Goal: Task Accomplishment & Management: Manage account settings

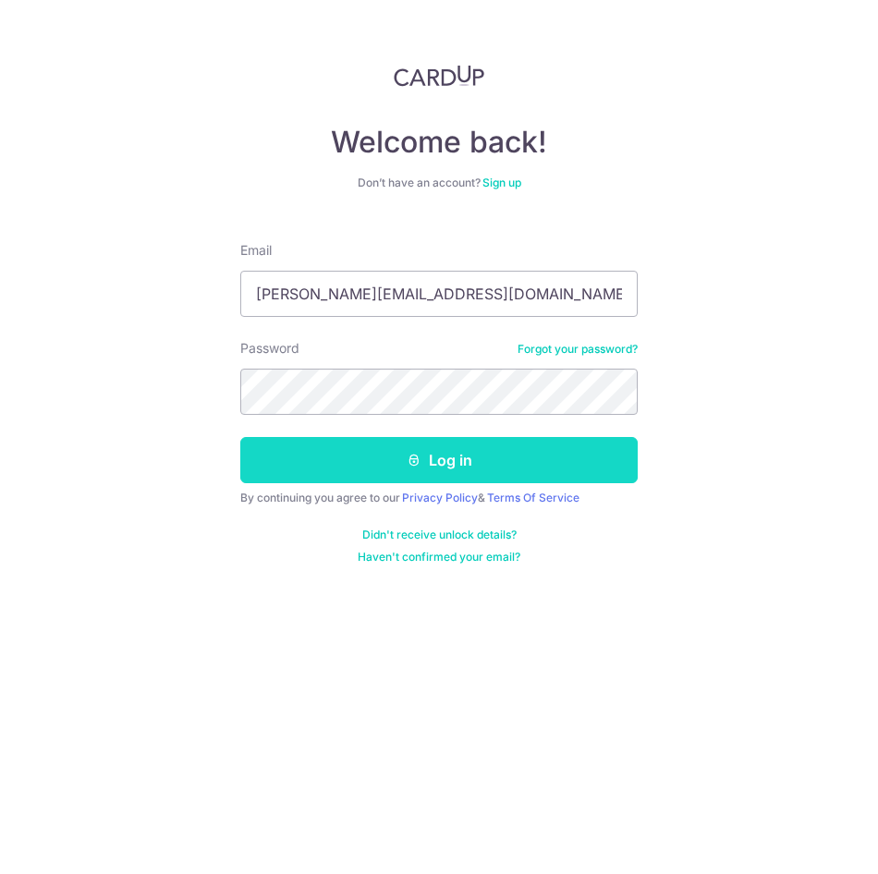
click at [384, 450] on button "Log in" at bounding box center [438, 460] width 397 height 46
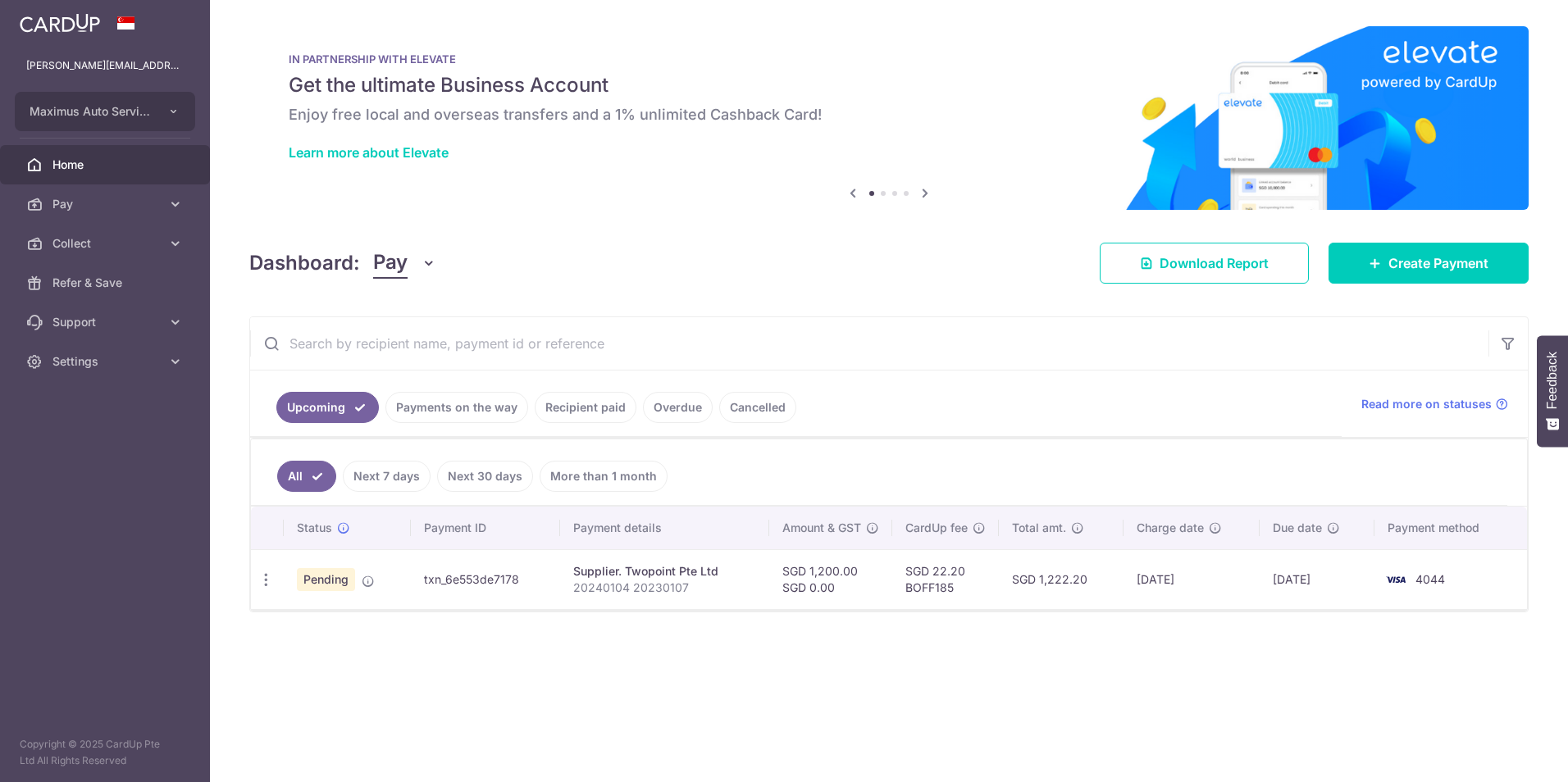
click at [416, 268] on button "Pay" at bounding box center [404, 263] width 63 height 31
click at [414, 344] on link "Collect" at bounding box center [459, 348] width 170 height 39
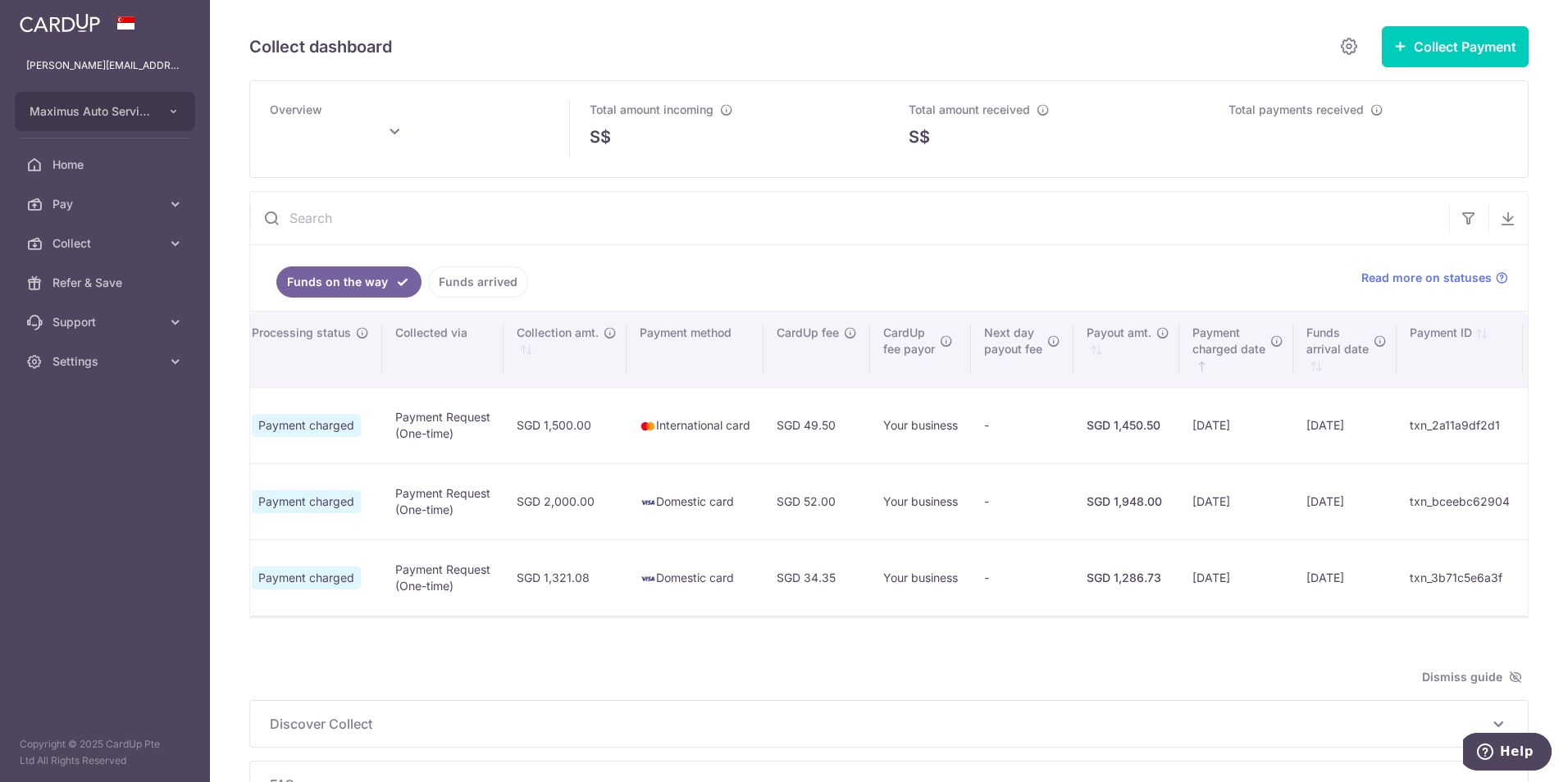
scroll to position [0, 584]
type input "October 2025"
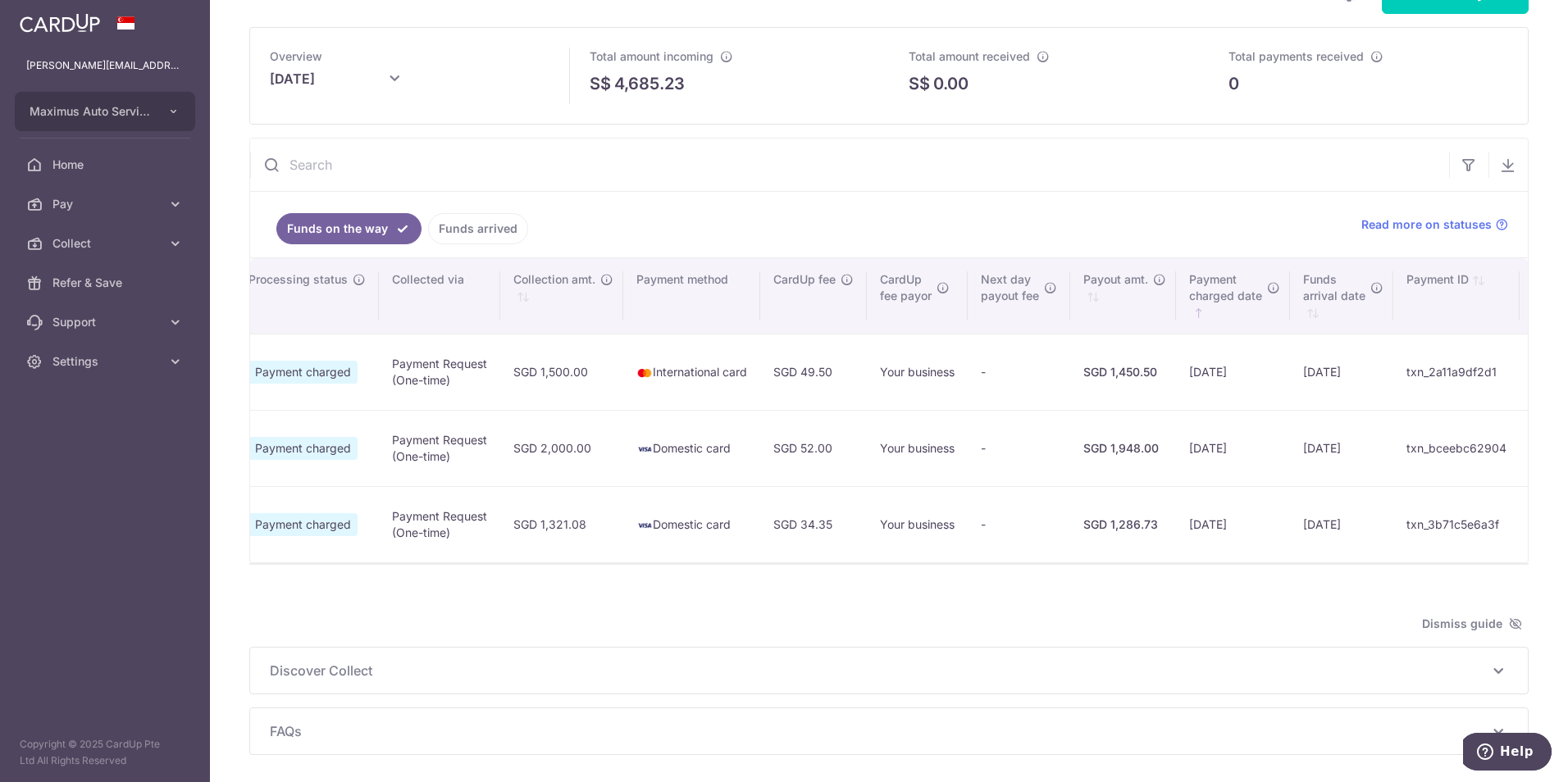
scroll to position [82, 0]
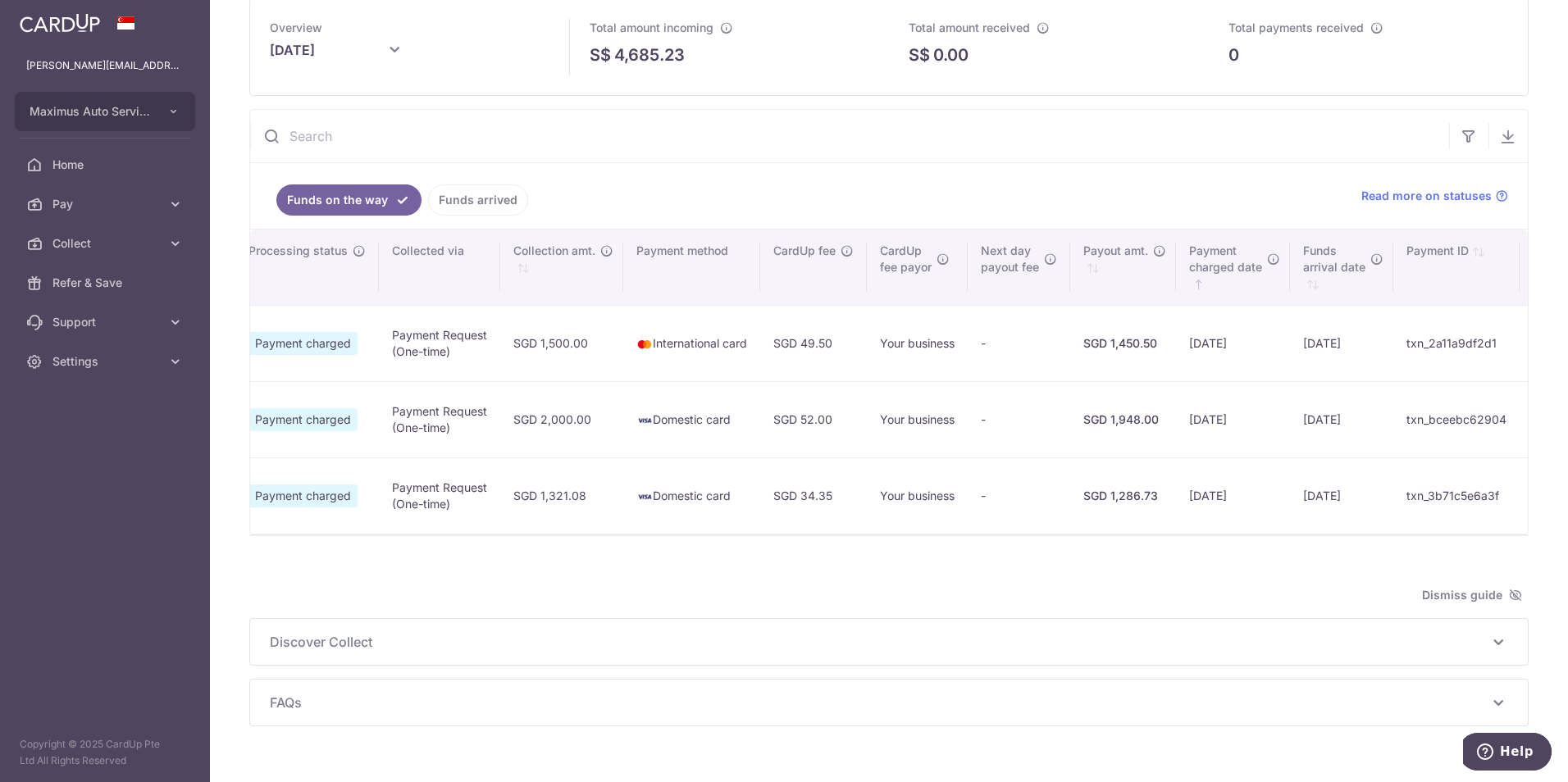
click at [68, 503] on aside "daphne@maximusracing.com Maximus Auto Services Pte Ltd Add new company Maximus …" at bounding box center [105, 391] width 210 height 782
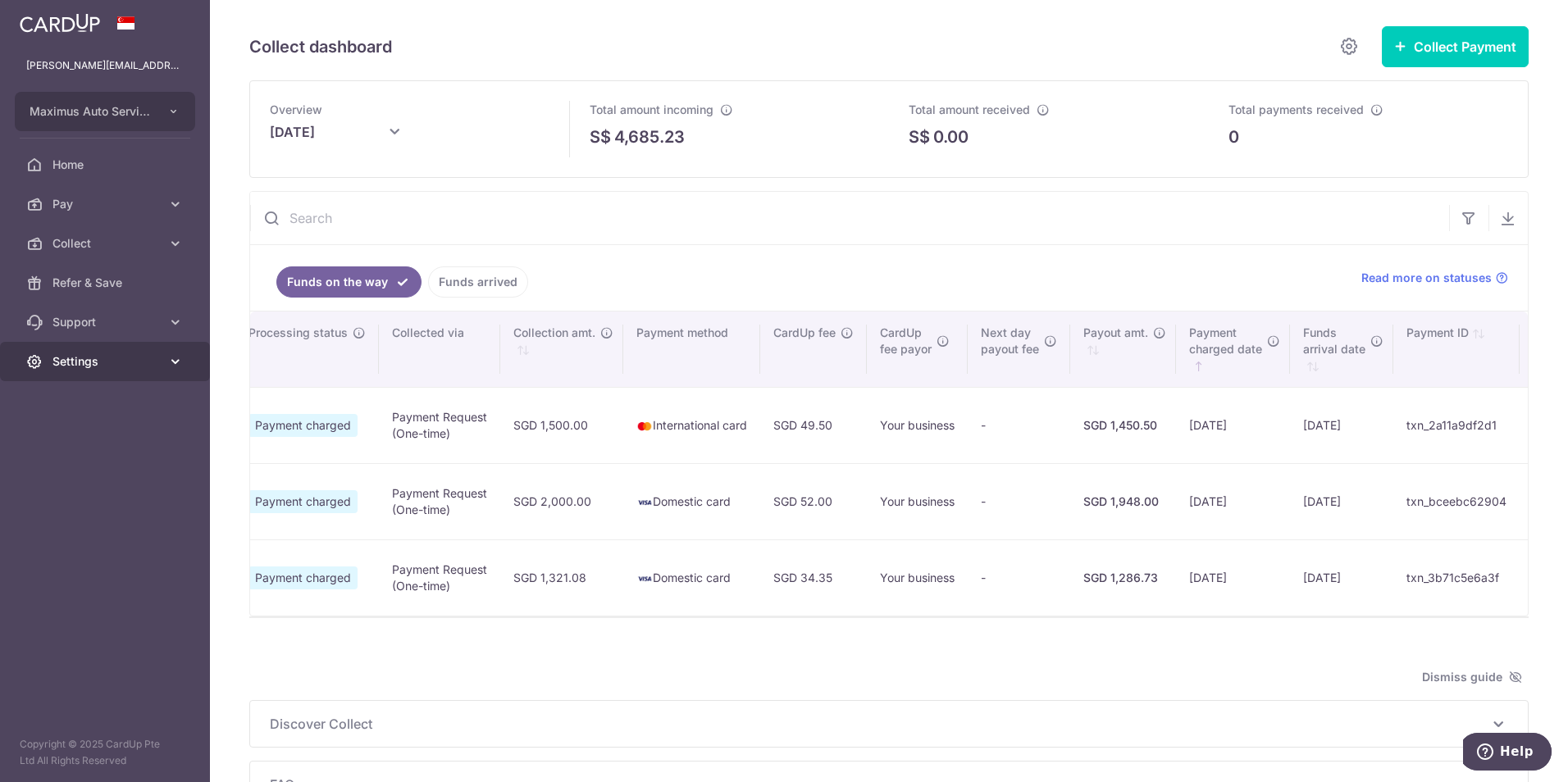
click at [79, 362] on span "Settings" at bounding box center [107, 361] width 108 height 16
click at [88, 444] on span "Logout" at bounding box center [107, 440] width 108 height 16
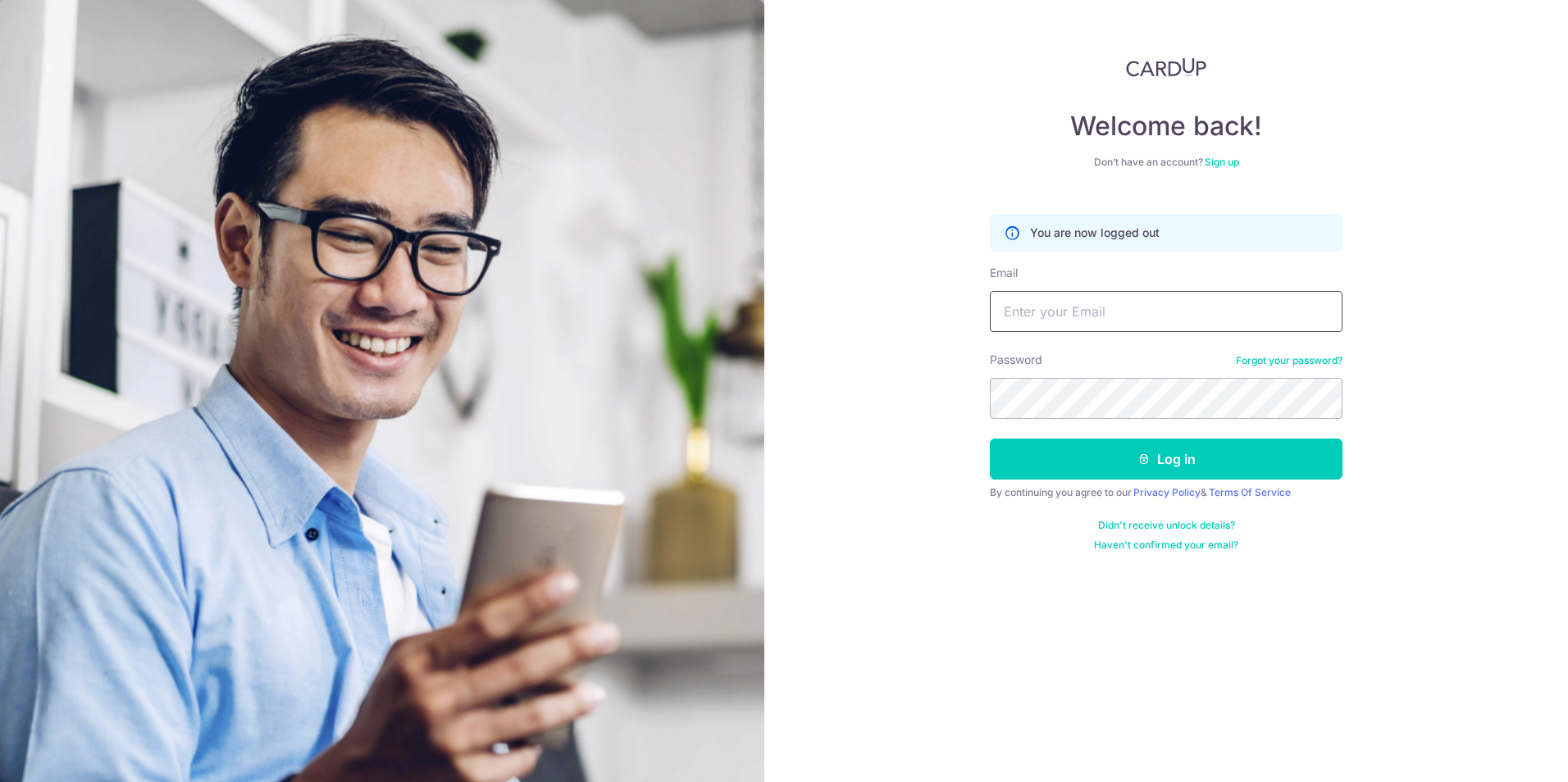
click at [1124, 309] on input "Email" at bounding box center [1166, 312] width 352 height 41
click at [1137, 460] on icon "submit" at bounding box center [1144, 459] width 13 height 13
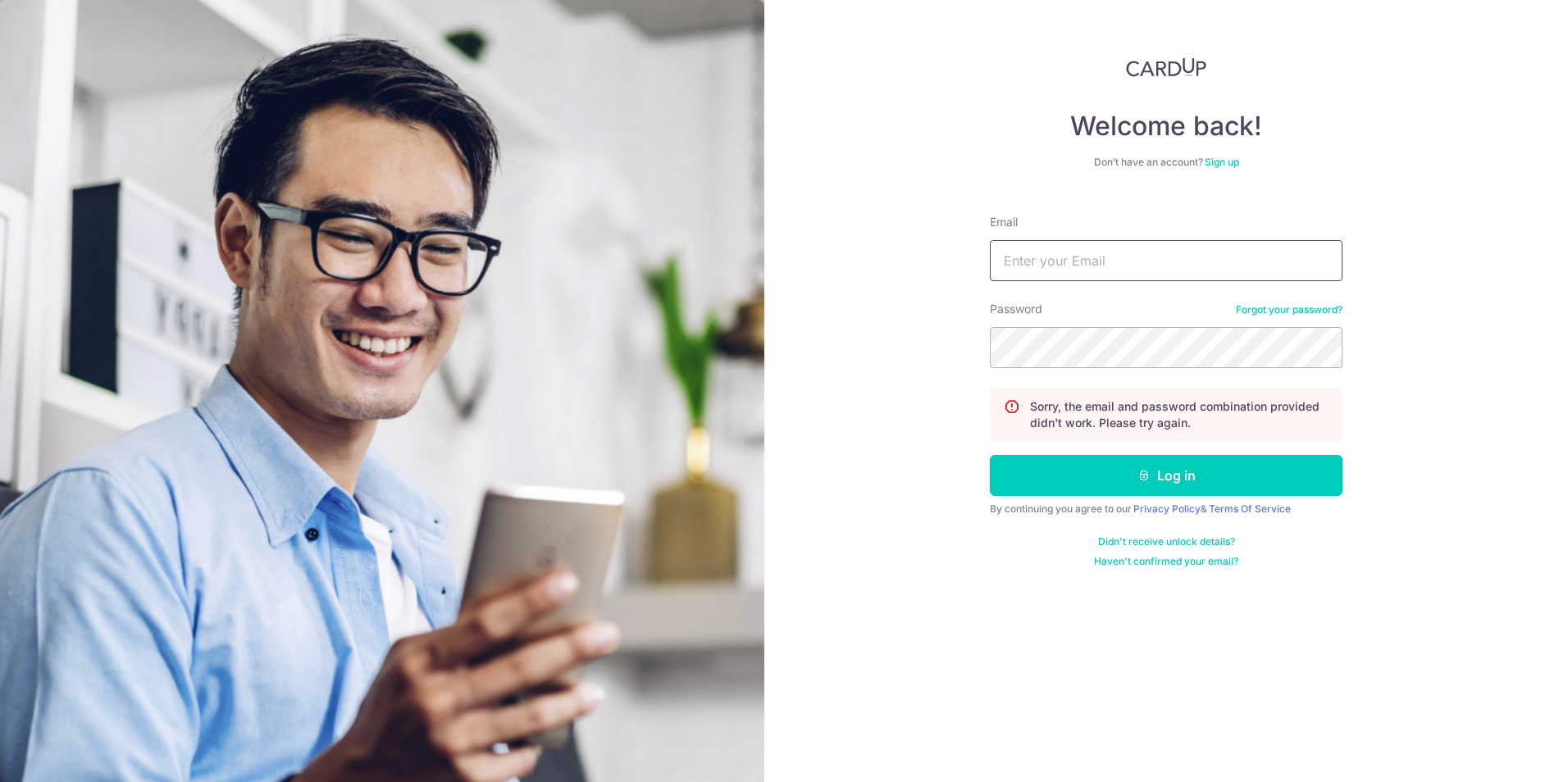
click at [1073, 264] on input "Email" at bounding box center [1166, 261] width 352 height 41
type input "[PERSON_NAME][EMAIL_ADDRESS][DOMAIN_NAME]"
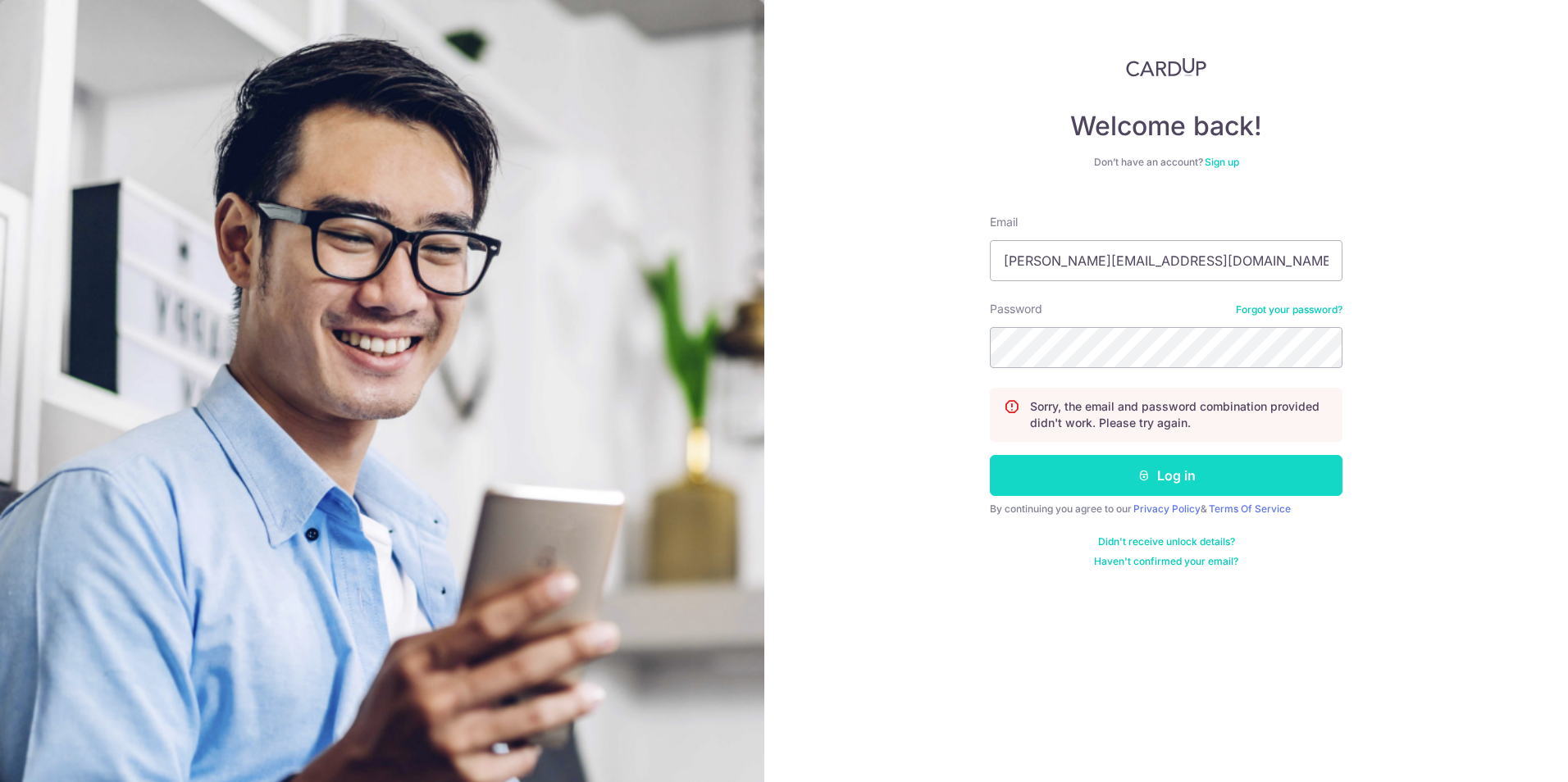
click at [1207, 470] on button "Log in" at bounding box center [1166, 476] width 352 height 41
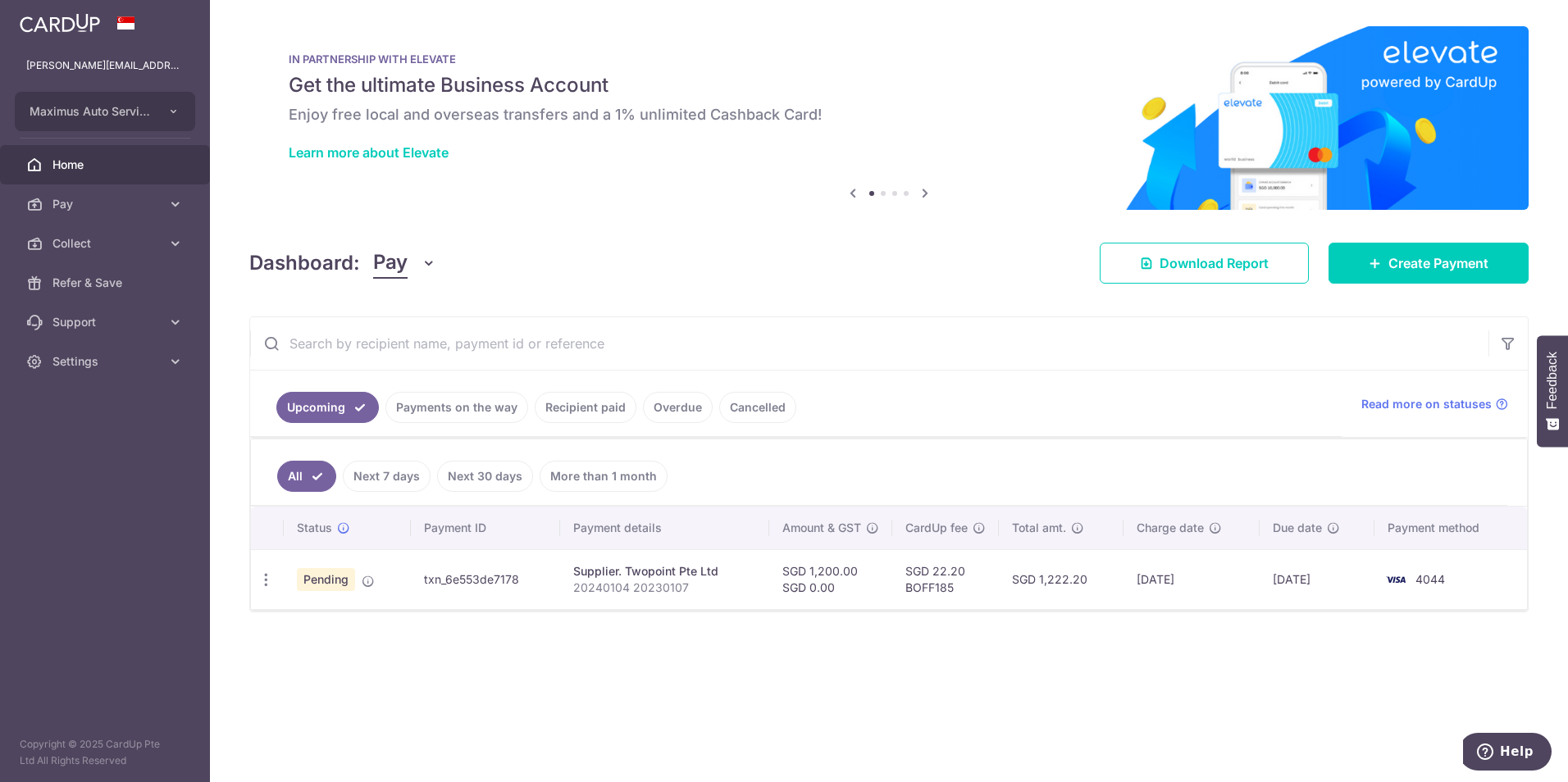
click at [393, 277] on span "Pay" at bounding box center [390, 263] width 35 height 31
click at [410, 350] on link "Collect" at bounding box center [459, 348] width 170 height 39
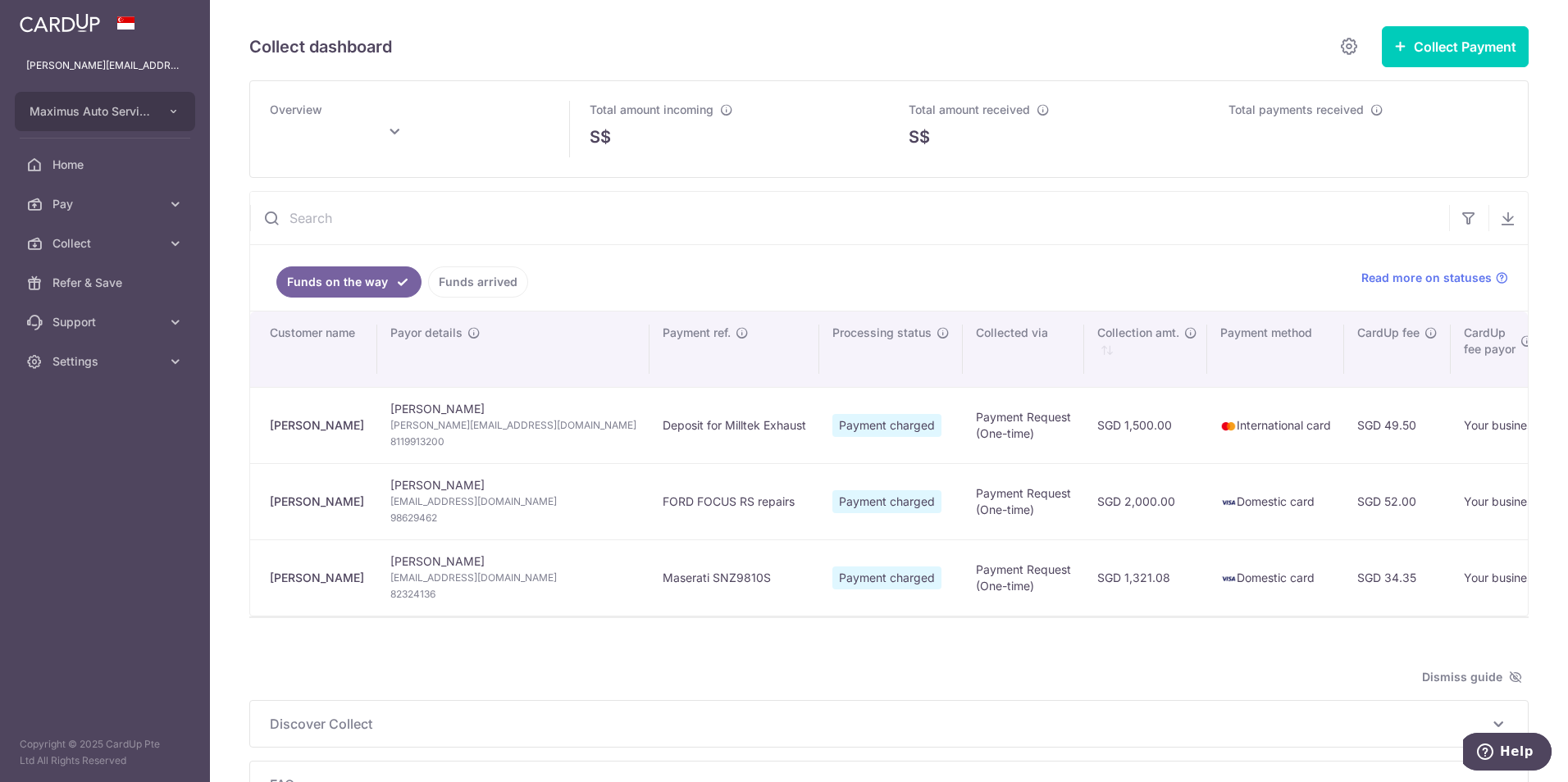
type input "[DATE]"
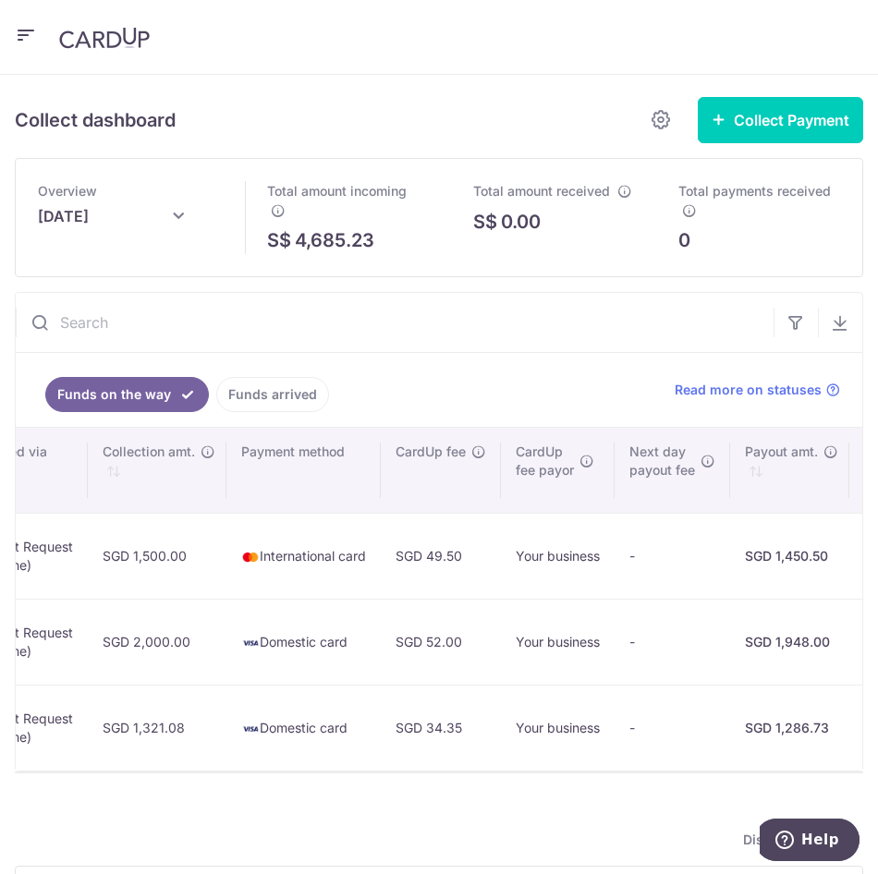
scroll to position [0, 1067]
